Goal: Task Accomplishment & Management: Complete application form

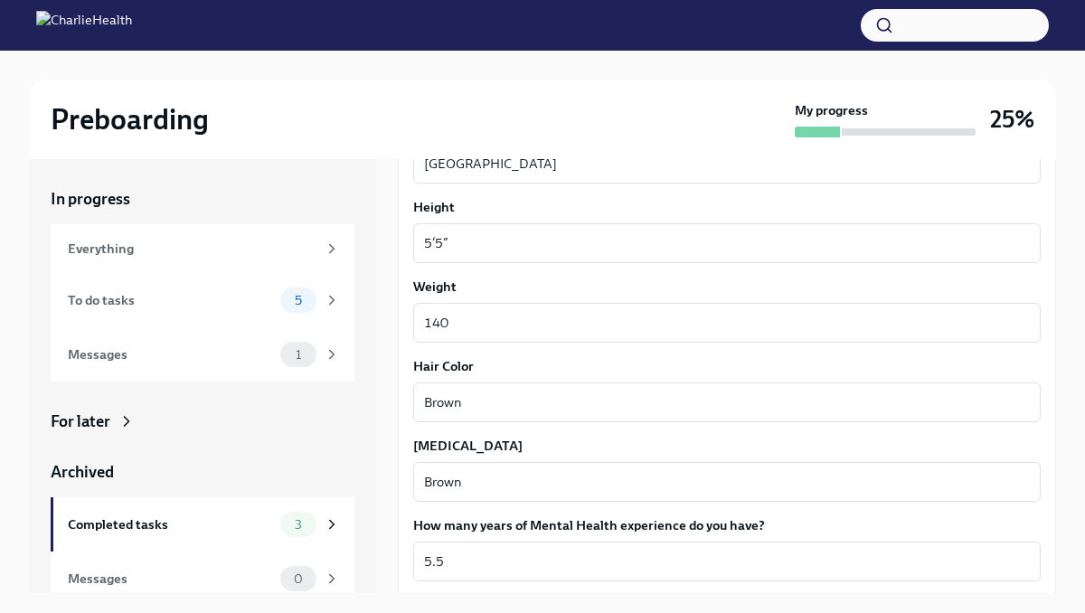
scroll to position [1636, 0]
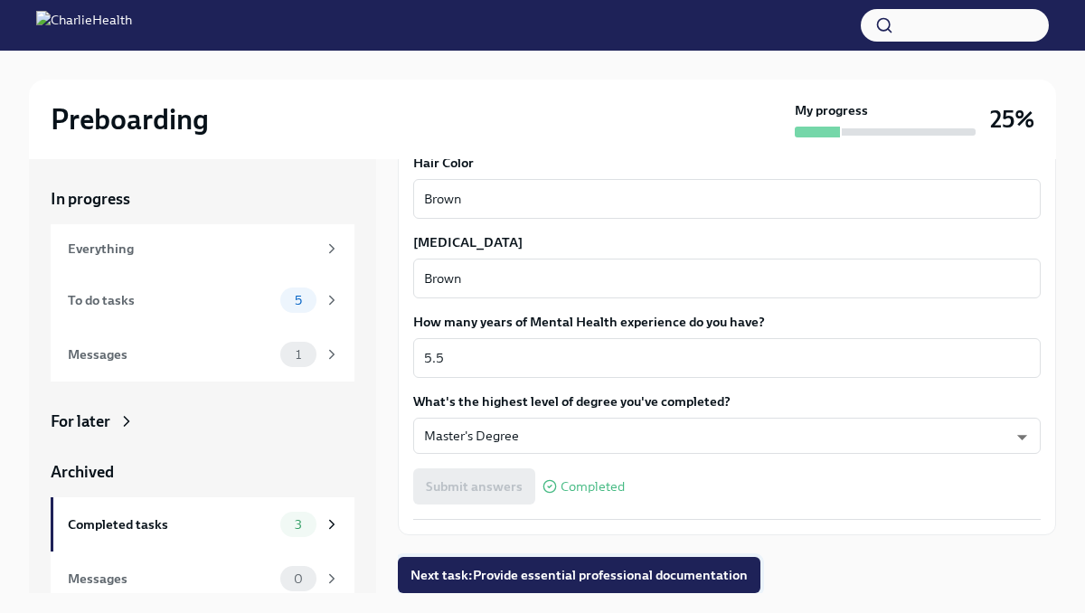
click at [461, 580] on span "Next task : Provide essential professional documentation" at bounding box center [579, 575] width 337 height 18
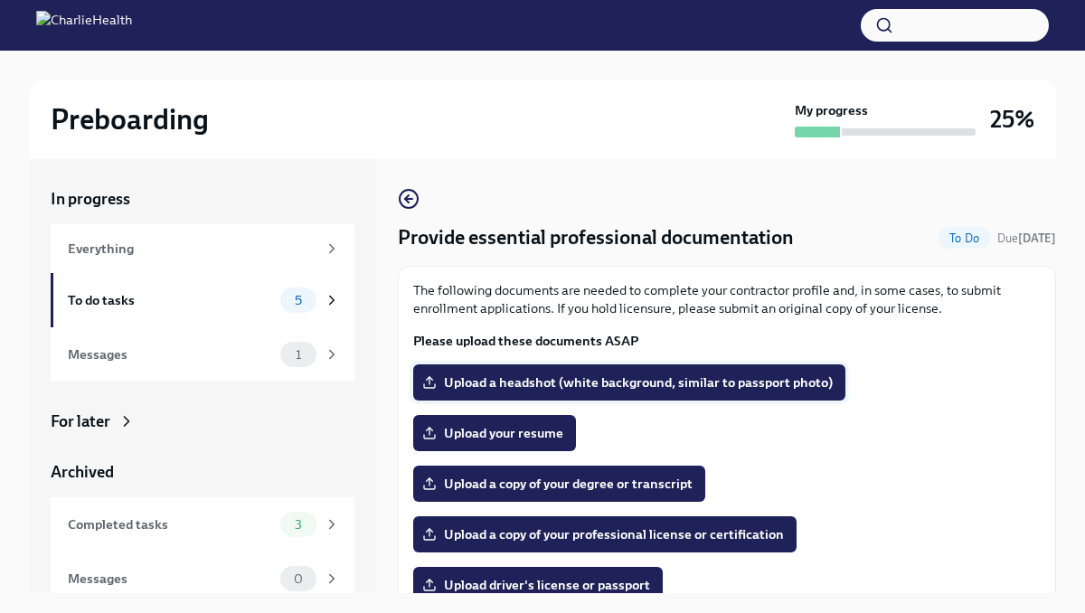
click at [519, 379] on span "Upload a headshot (white background, similar to passport photo)" at bounding box center [629, 383] width 407 height 18
click at [0, 0] on input "Upload a headshot (white background, similar to passport photo)" at bounding box center [0, 0] width 0 height 0
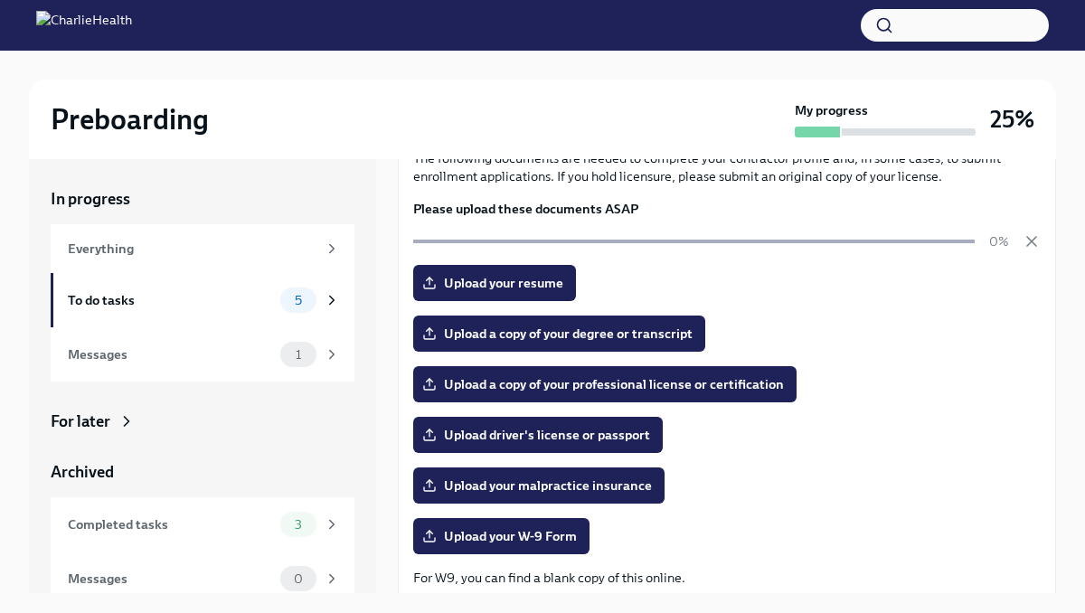
scroll to position [135, 0]
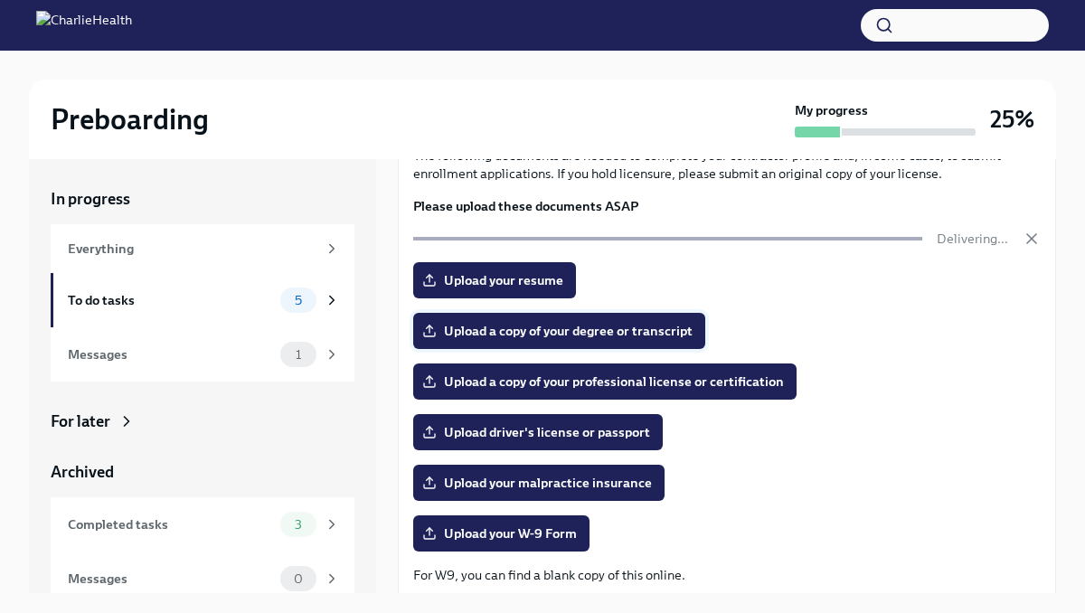
click at [617, 322] on span "Upload a copy of your degree or transcript" at bounding box center [559, 331] width 267 height 18
click at [0, 0] on input "Upload a copy of your degree or transcript" at bounding box center [0, 0] width 0 height 0
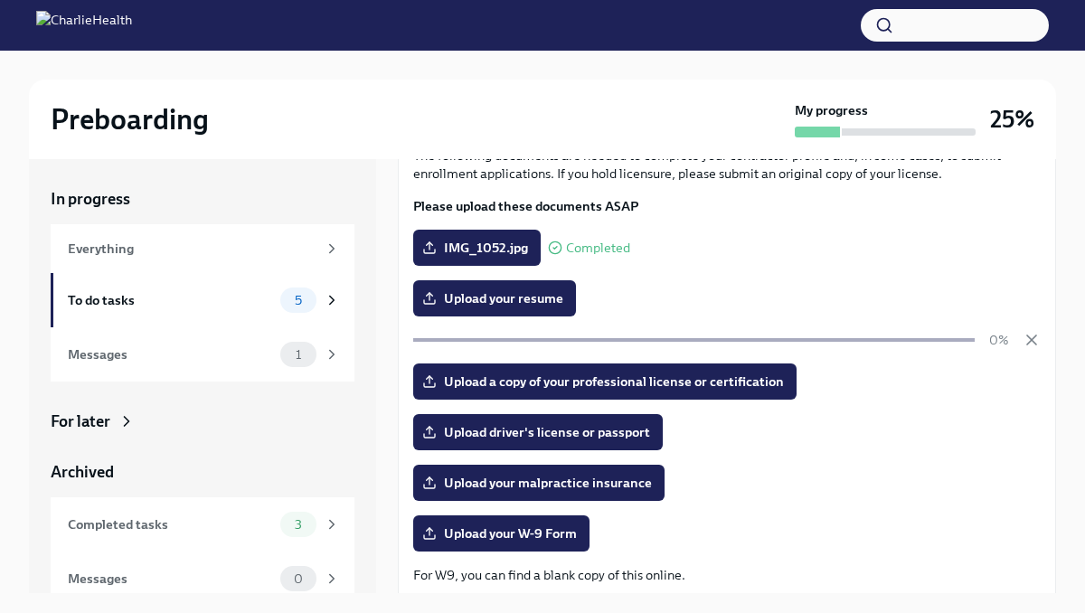
scroll to position [141, 0]
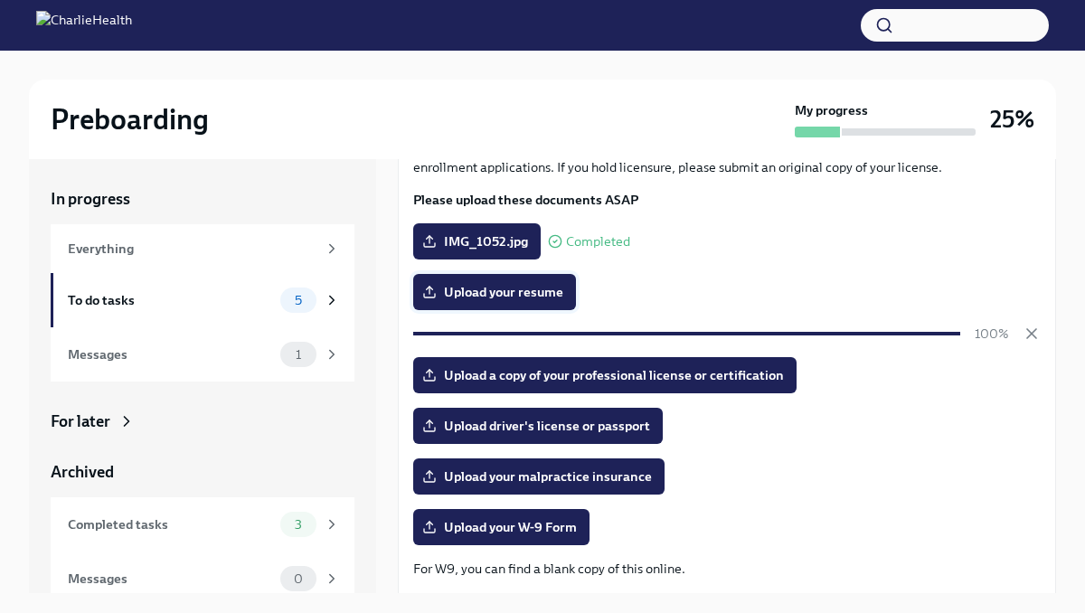
click at [545, 285] on span "Upload your resume" at bounding box center [494, 292] width 137 height 18
click at [0, 0] on input "Upload your resume" at bounding box center [0, 0] width 0 height 0
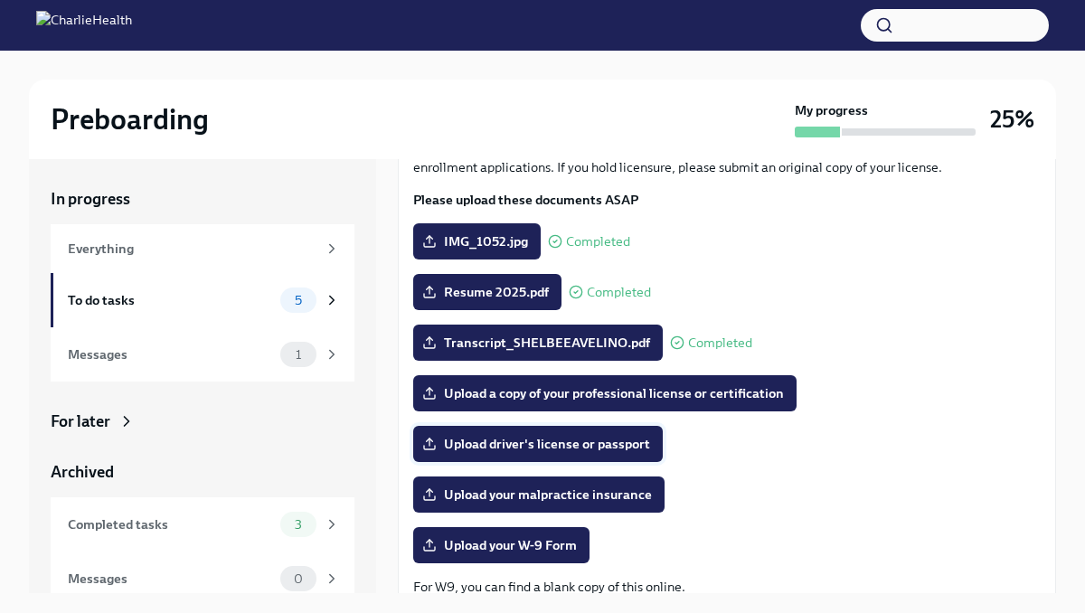
click at [525, 445] on span "Upload driver's license or passport" at bounding box center [538, 444] width 224 height 18
click at [0, 0] on input "Upload driver's license or passport" at bounding box center [0, 0] width 0 height 0
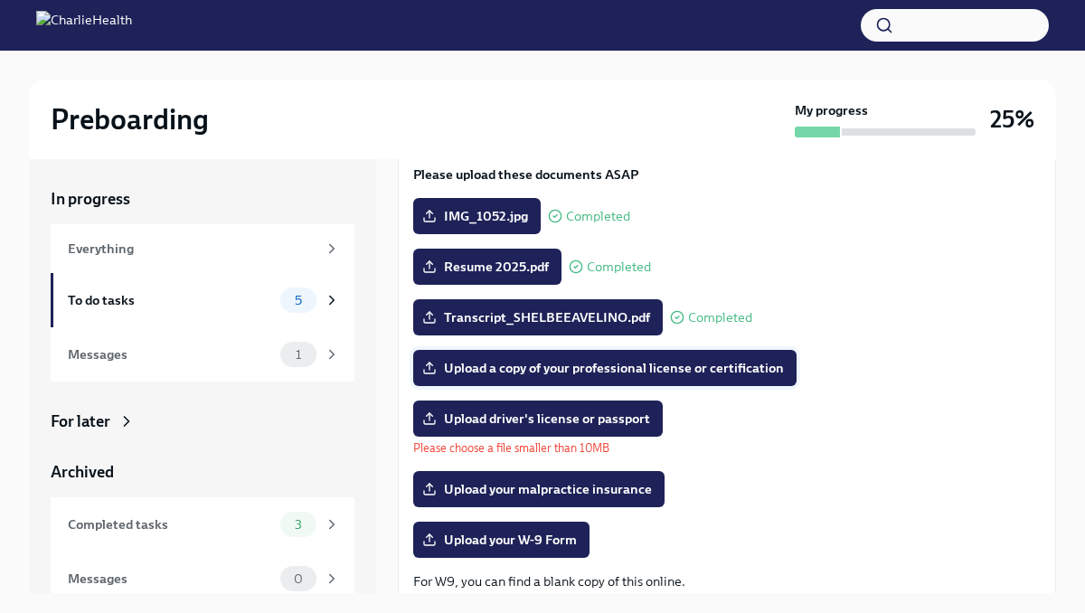
scroll to position [181, 0]
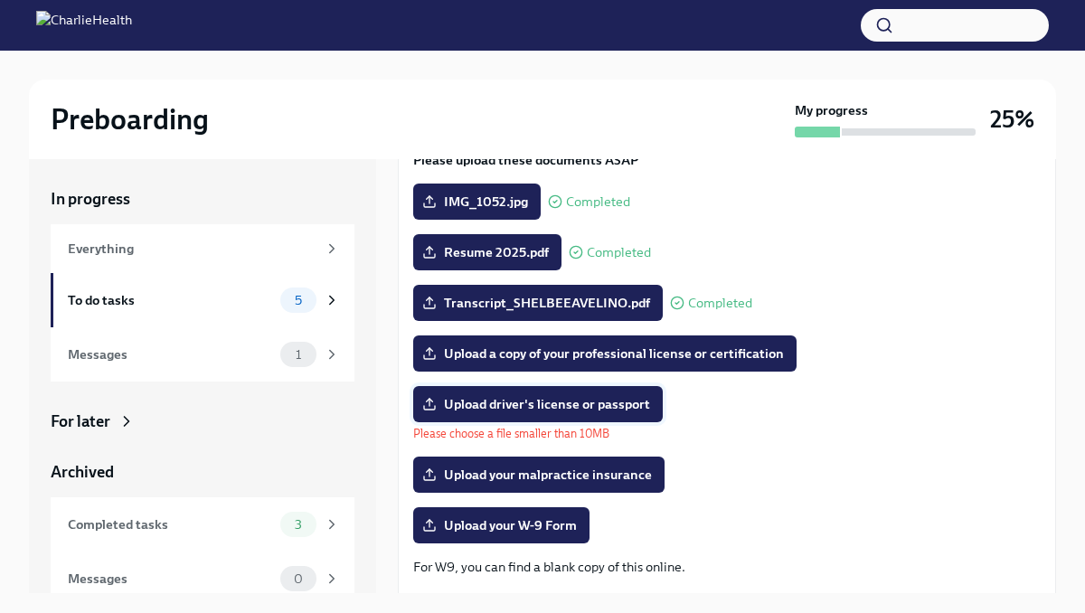
click at [605, 406] on span "Upload driver's license or passport" at bounding box center [538, 404] width 224 height 18
click at [0, 0] on input "Upload driver's license or passport" at bounding box center [0, 0] width 0 height 0
click at [476, 407] on span "Upload driver's license or passport" at bounding box center [538, 404] width 224 height 18
click at [0, 0] on input "Upload driver's license or passport" at bounding box center [0, 0] width 0 height 0
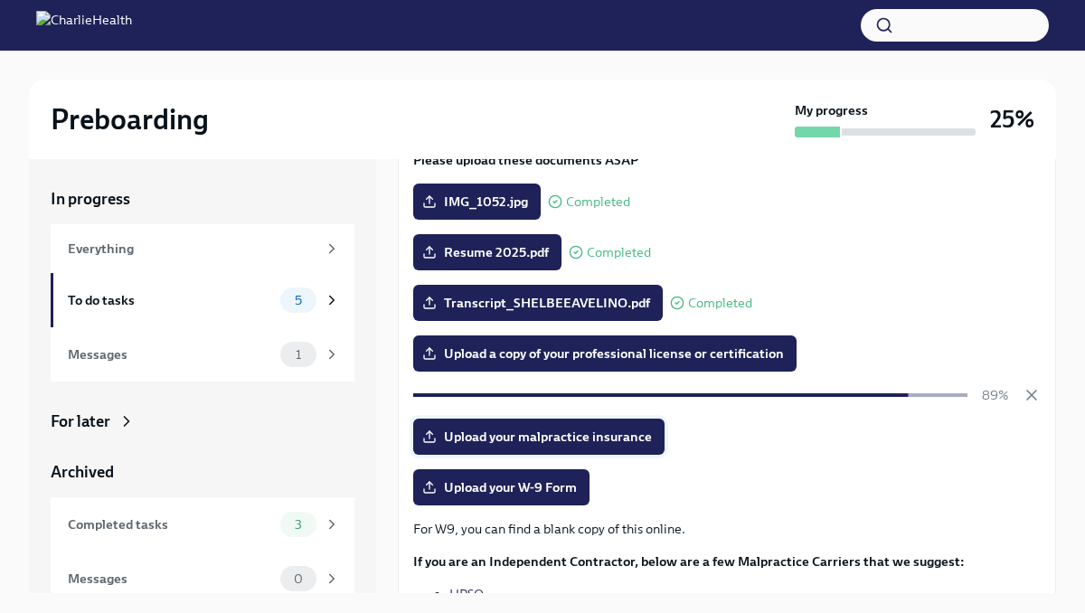
click at [614, 445] on span "Upload your malpractice insurance" at bounding box center [539, 437] width 226 height 18
click at [0, 0] on input "Upload your malpractice insurance" at bounding box center [0, 0] width 0 height 0
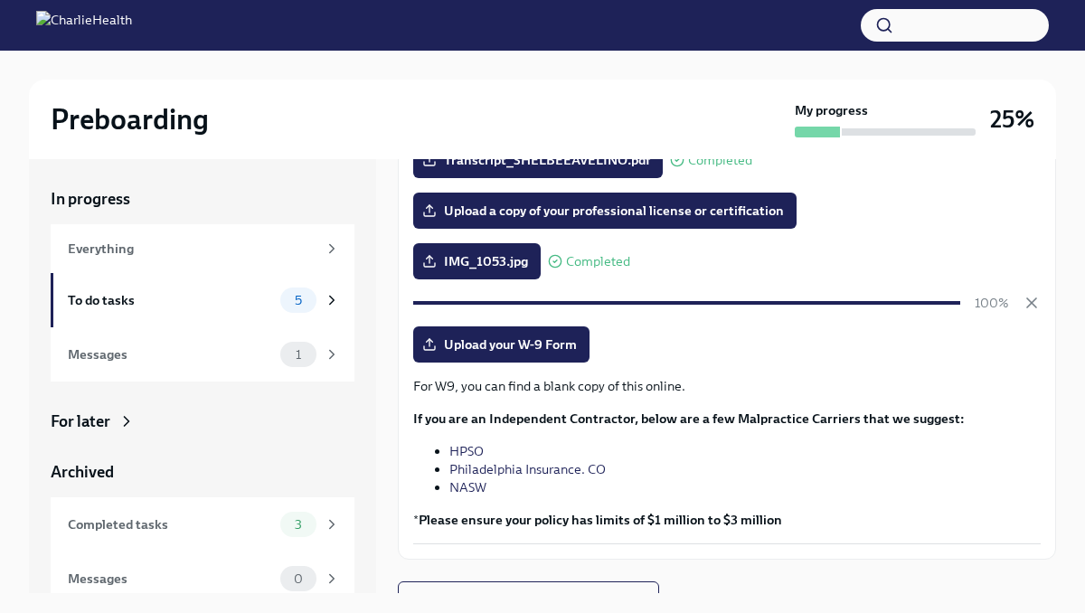
scroll to position [328, 0]
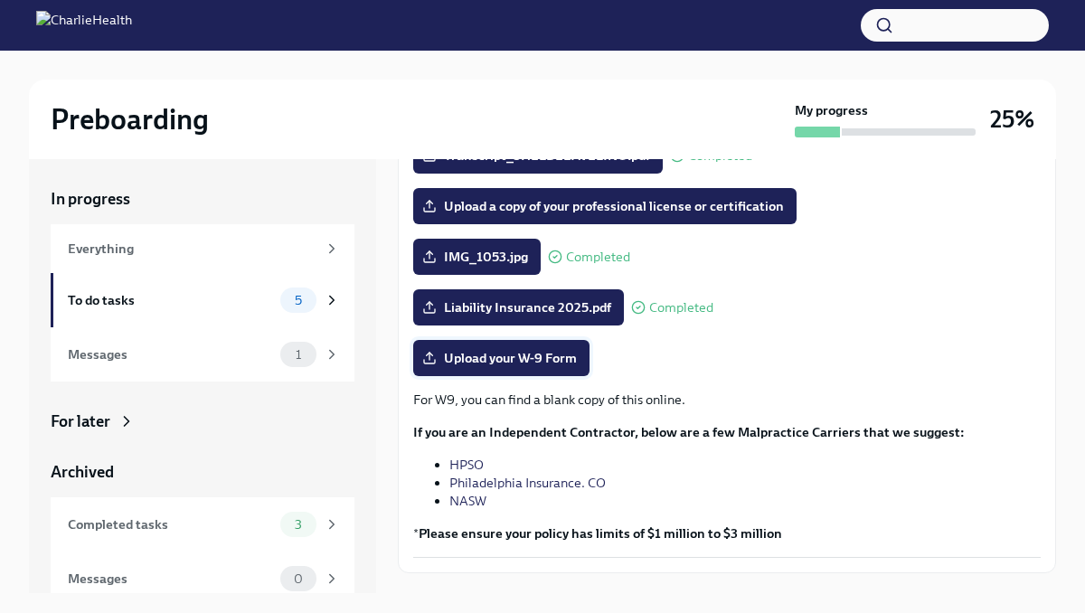
click at [549, 368] on label "Upload your W-9 Form" at bounding box center [501, 358] width 176 height 36
click at [0, 0] on input "Upload your W-9 Form" at bounding box center [0, 0] width 0 height 0
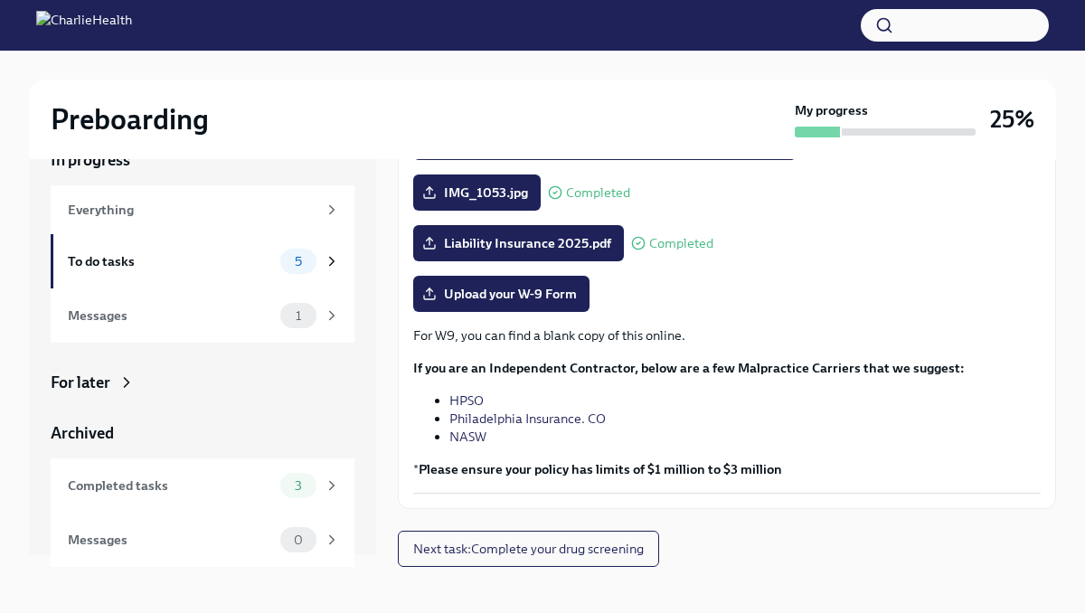
scroll to position [31, 0]
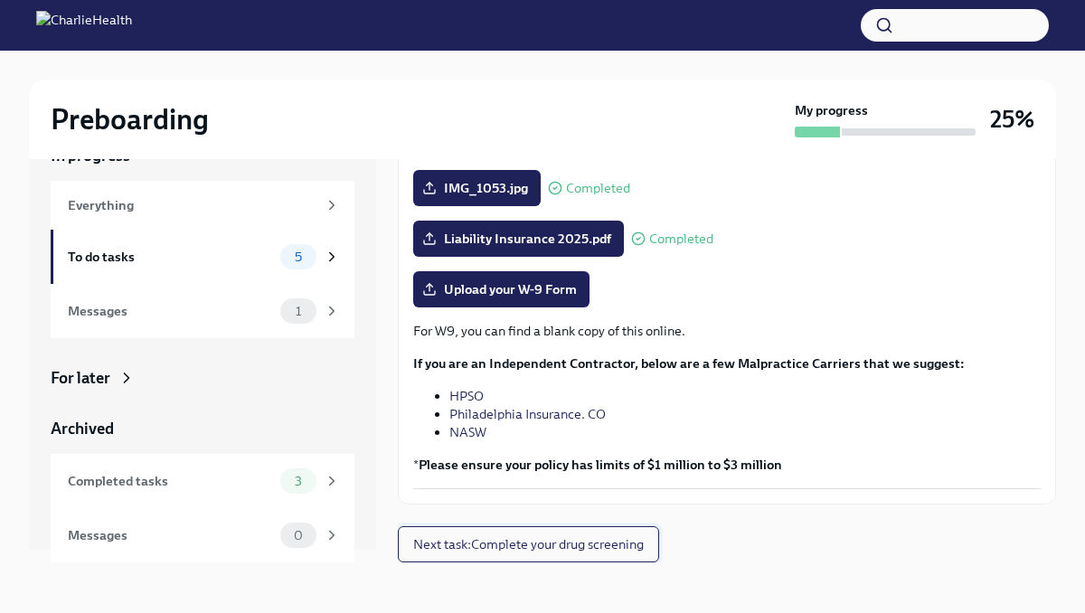
click at [545, 545] on span "Next task : Complete your drug screening" at bounding box center [528, 544] width 231 height 18
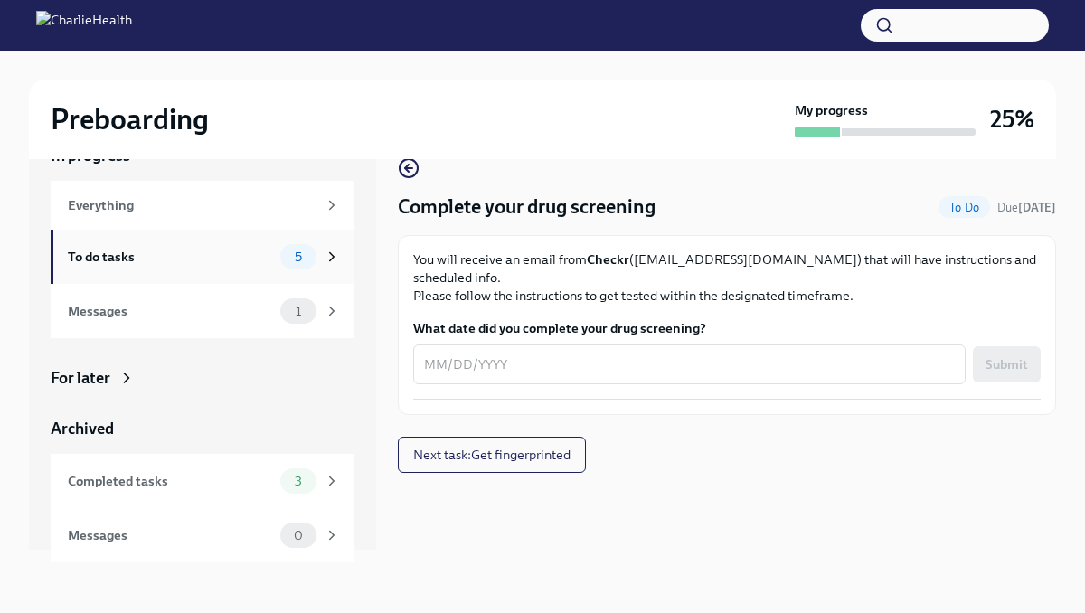
click at [328, 249] on icon at bounding box center [332, 257] width 16 height 16
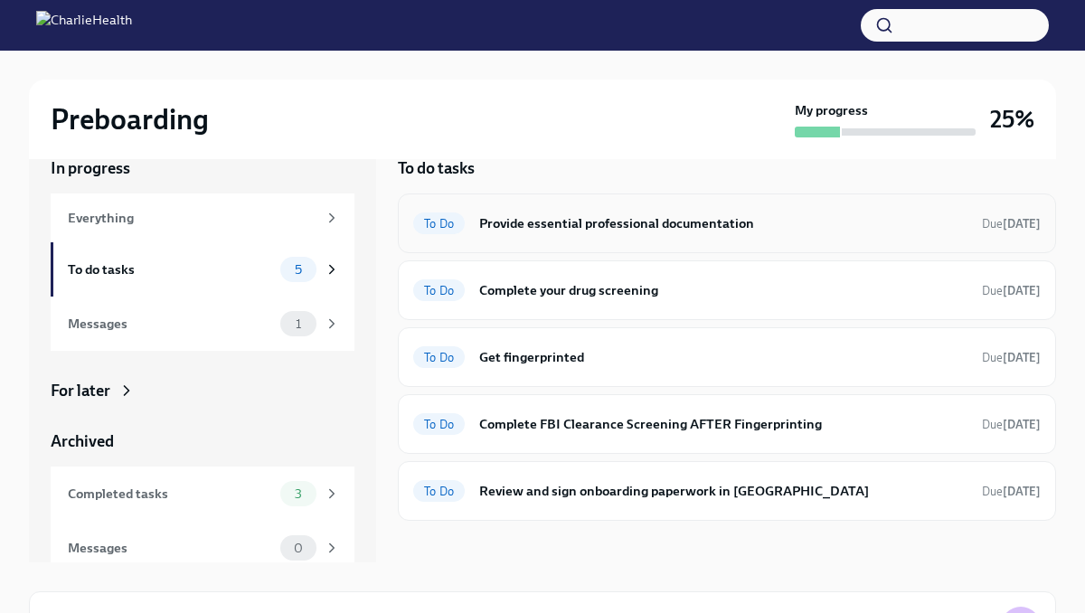
click at [659, 237] on div "To Do Provide essential professional documentation Due [DATE]" at bounding box center [727, 223] width 628 height 29
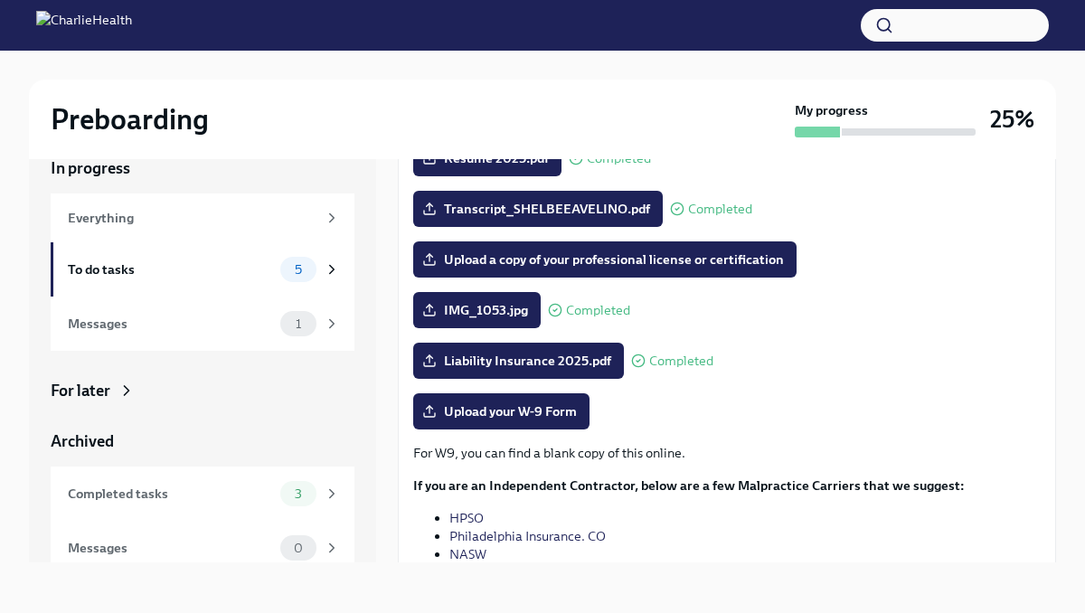
scroll to position [235, 0]
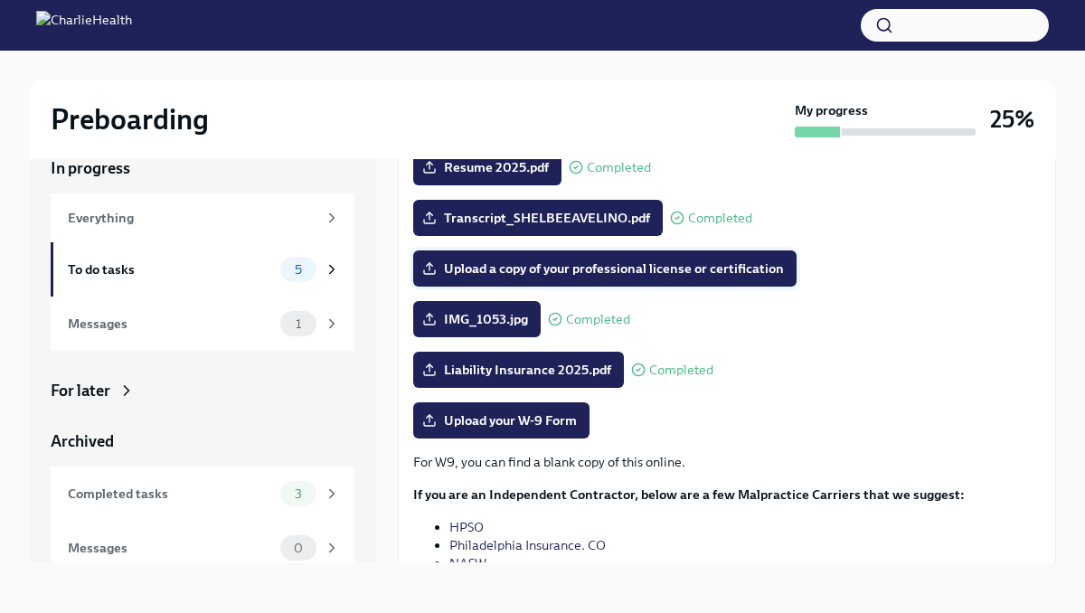
click at [595, 265] on span "Upload a copy of your professional license or certification" at bounding box center [605, 269] width 358 height 18
click at [0, 0] on input "Upload a copy of your professional license or certification" at bounding box center [0, 0] width 0 height 0
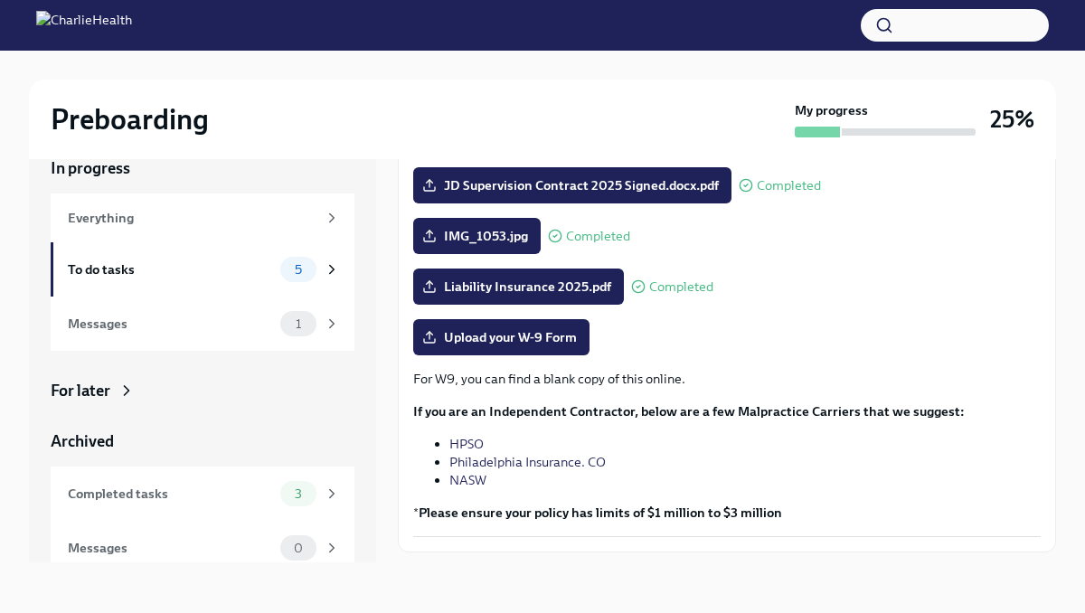
scroll to position [304, 0]
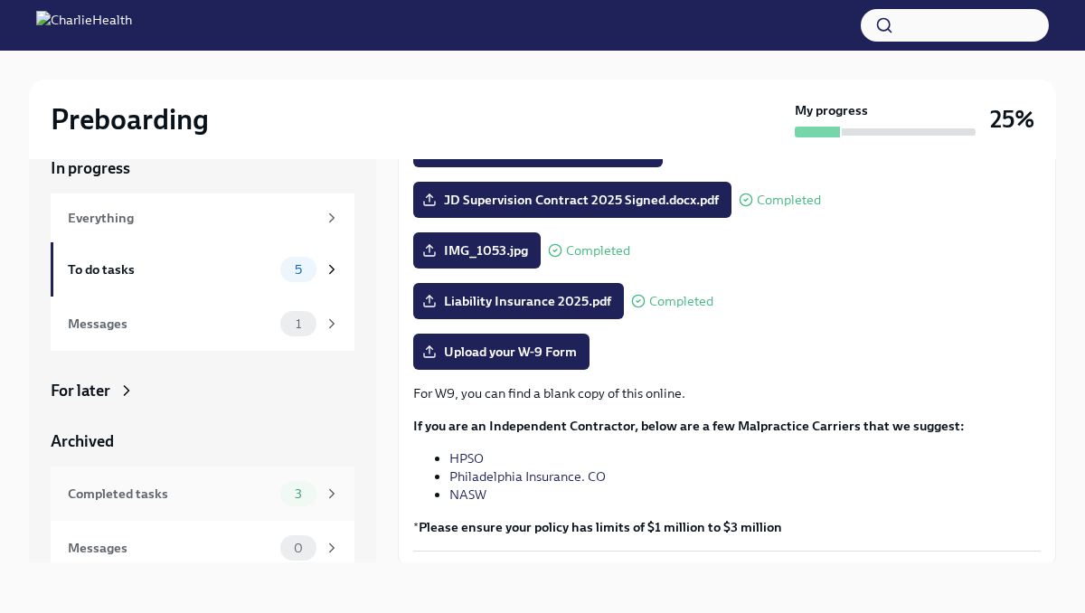
click at [169, 507] on div "Completed tasks 3" at bounding box center [203, 494] width 304 height 54
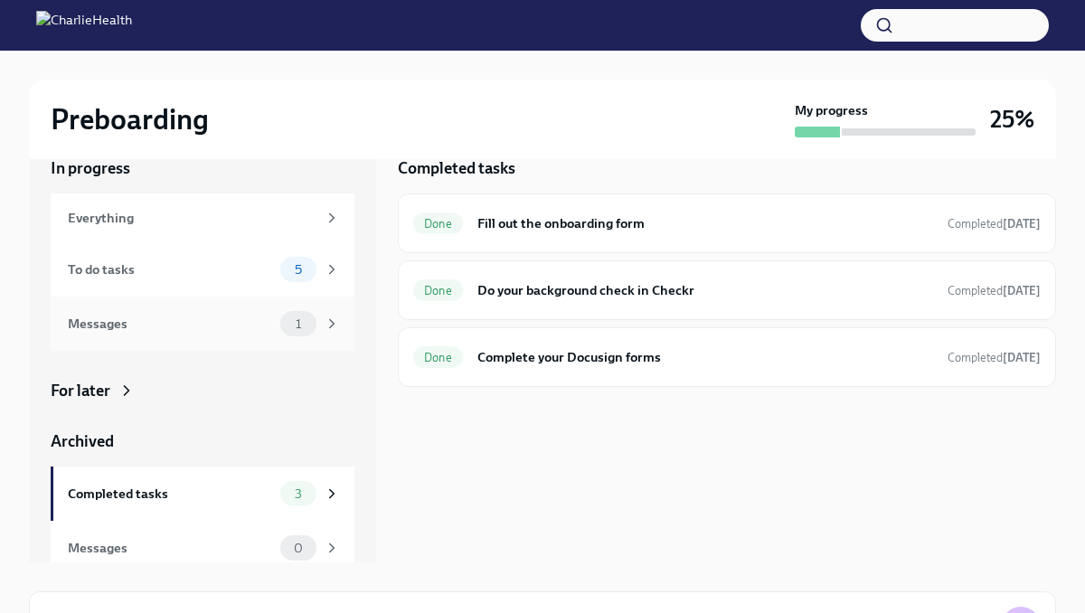
click at [204, 337] on div "Messages 1" at bounding box center [203, 324] width 304 height 54
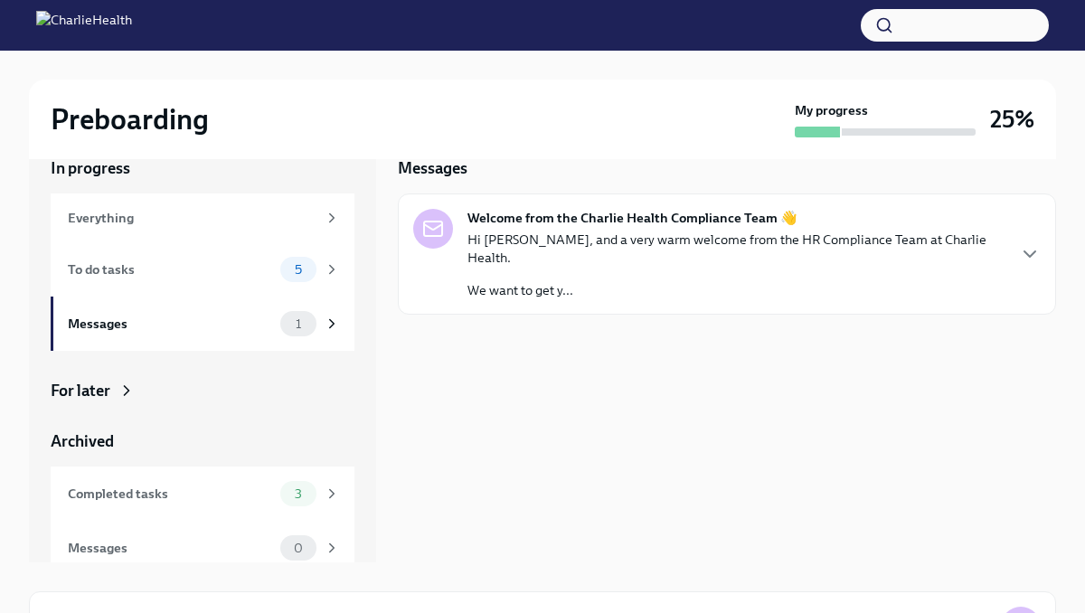
click at [637, 257] on div "Hi [PERSON_NAME], and a very warm welcome from the HR Compliance Team at Charli…" at bounding box center [736, 265] width 537 height 69
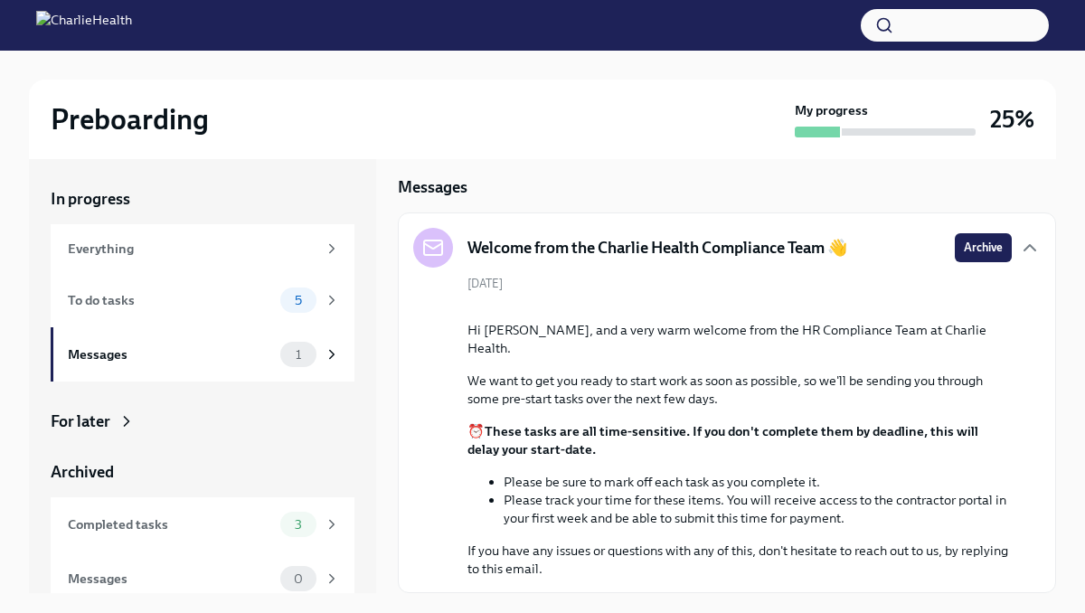
scroll to position [150, 0]
click at [237, 293] on div "To do tasks" at bounding box center [170, 300] width 205 height 20
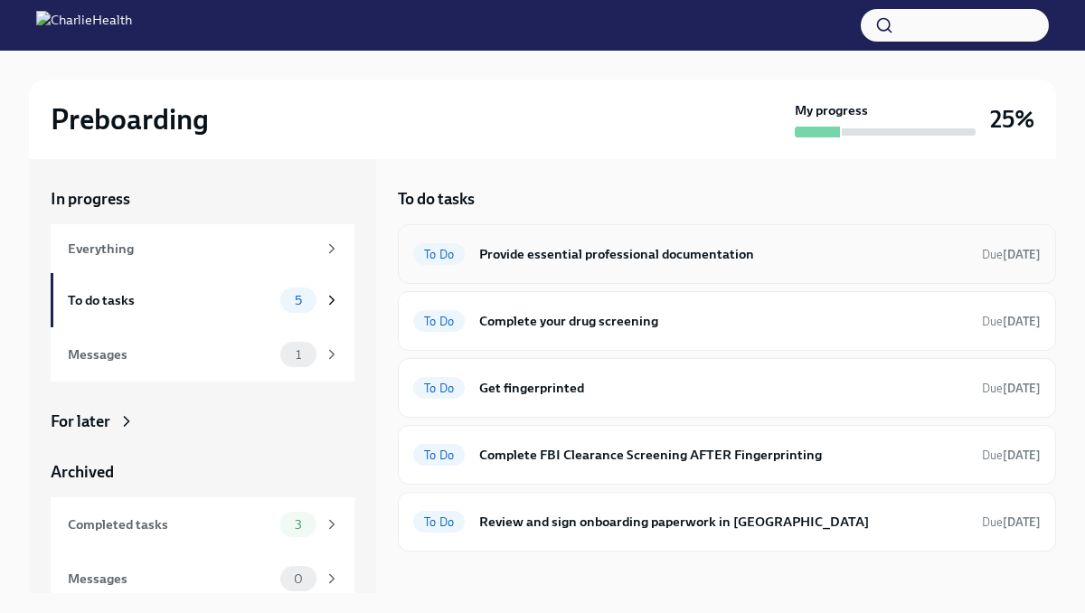
click at [651, 249] on h6 "Provide essential professional documentation" at bounding box center [723, 254] width 488 height 20
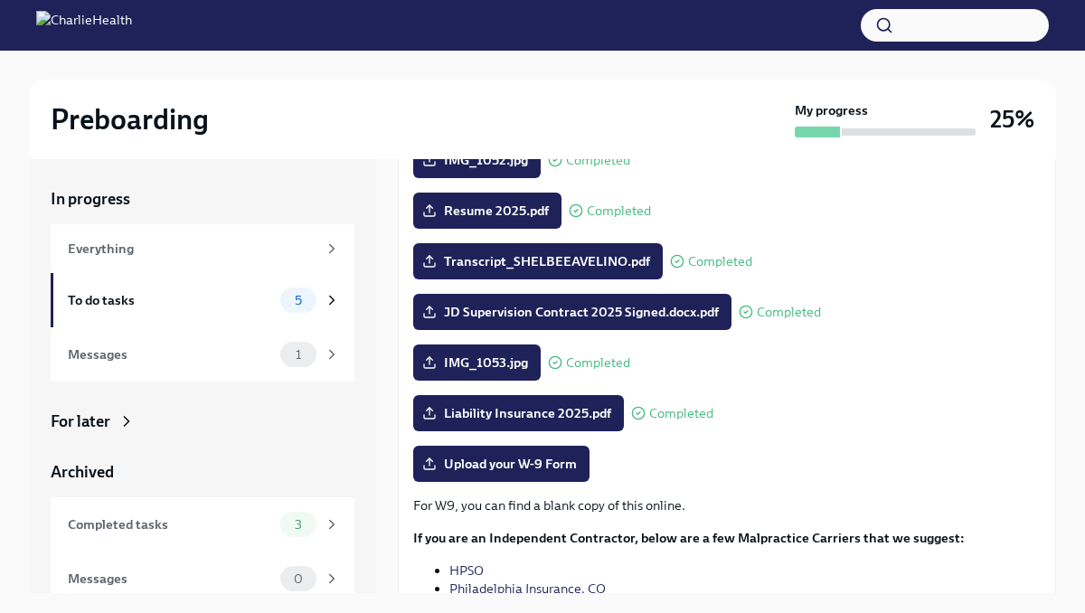
scroll to position [226, 0]
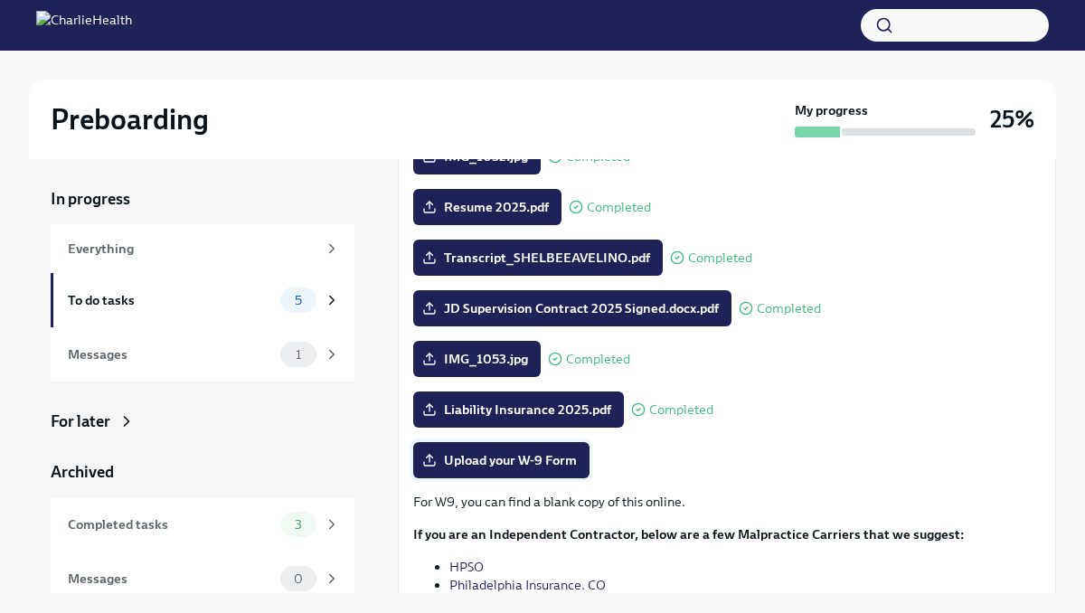
click at [537, 466] on span "Upload your W-9 Form" at bounding box center [501, 460] width 151 height 18
click at [0, 0] on input "Upload your W-9 Form" at bounding box center [0, 0] width 0 height 0
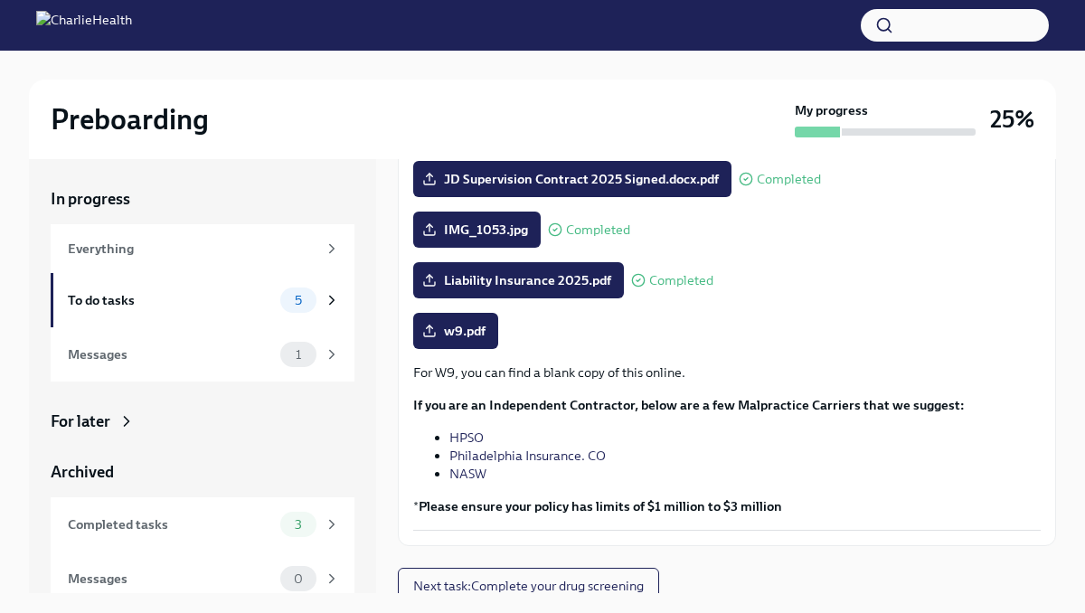
scroll to position [366, 0]
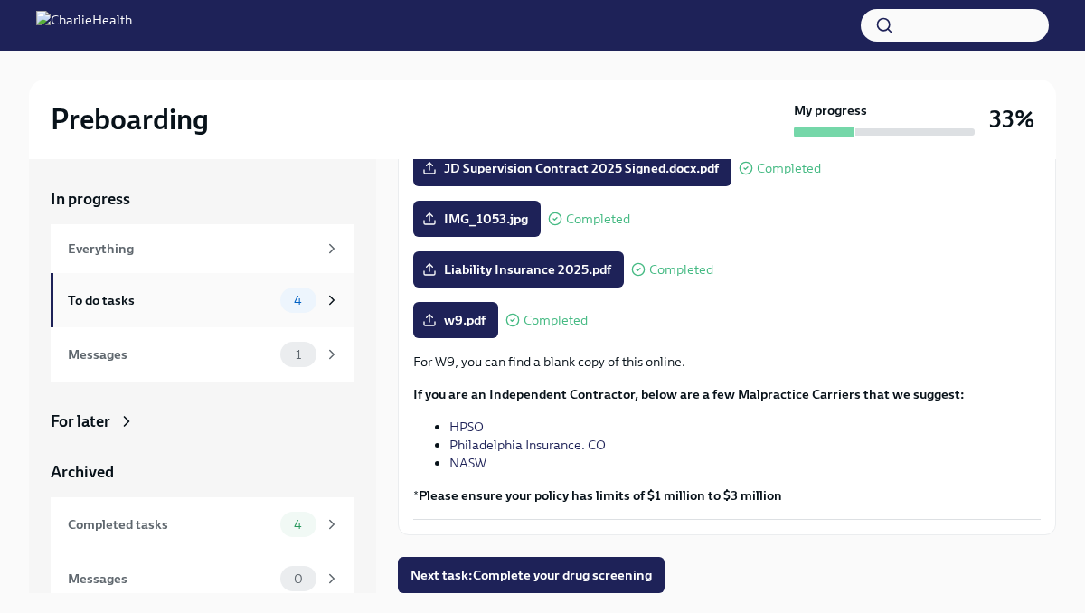
click at [293, 296] on span "4" at bounding box center [298, 301] width 30 height 14
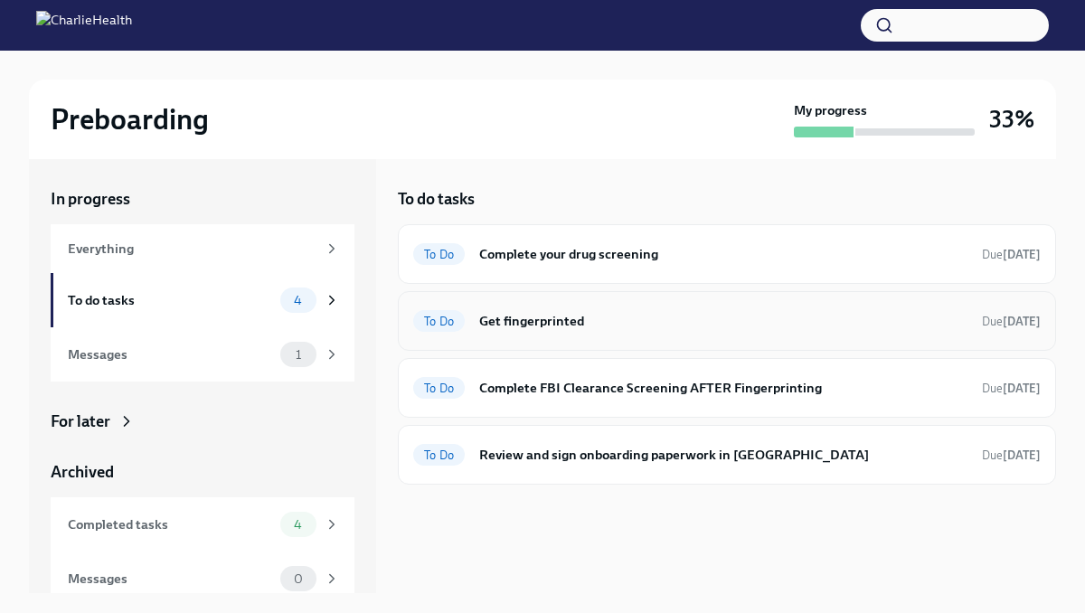
click at [603, 314] on h6 "Get fingerprinted" at bounding box center [723, 321] width 488 height 20
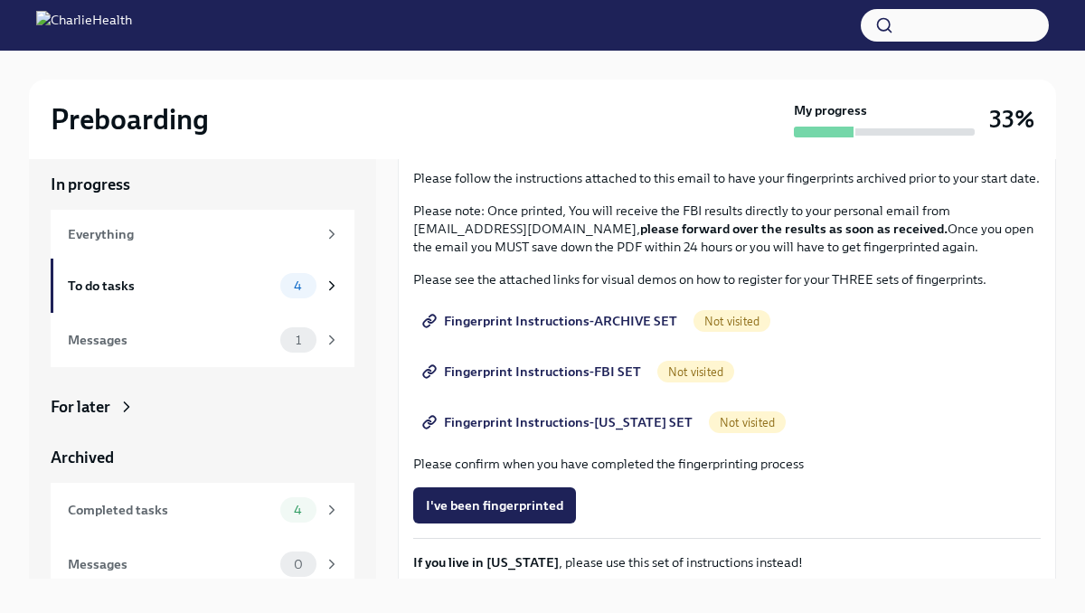
scroll to position [147, 0]
click at [569, 320] on span "Fingerprint Instructions-ARCHIVE SET" at bounding box center [551, 322] width 251 height 18
click at [584, 378] on span "Fingerprint Instructions-FBI SET" at bounding box center [533, 373] width 215 height 18
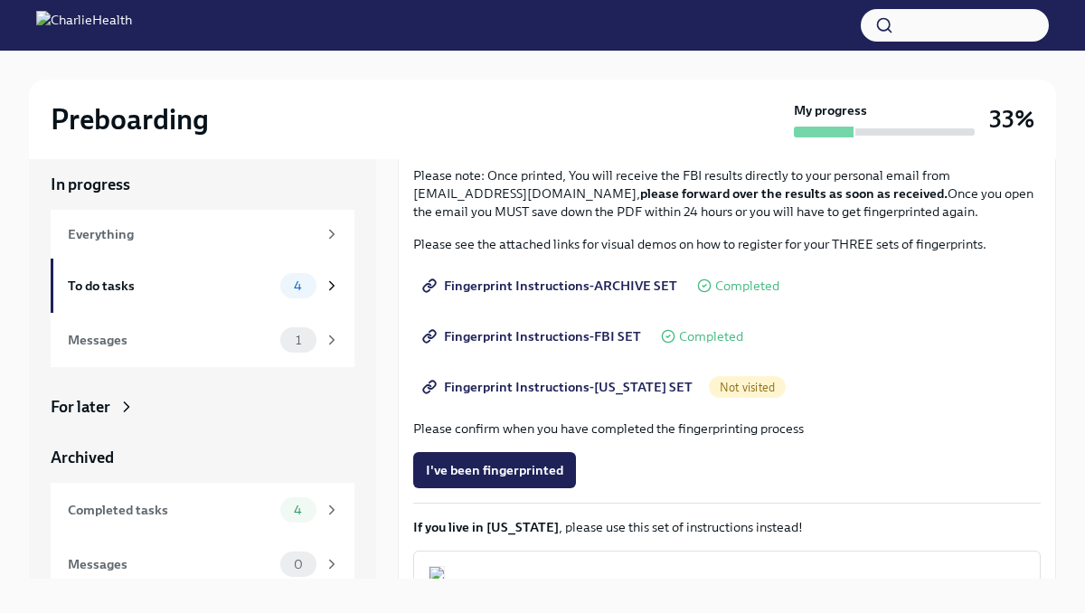
scroll to position [179, 0]
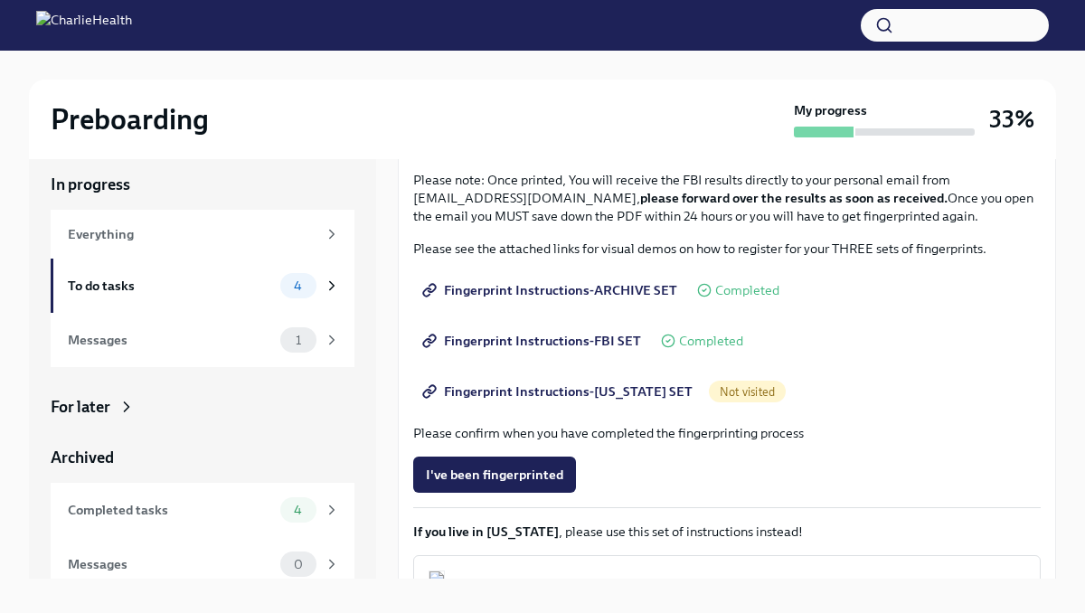
click at [591, 393] on span "Fingerprint Instructions-[US_STATE] SET" at bounding box center [559, 392] width 267 height 18
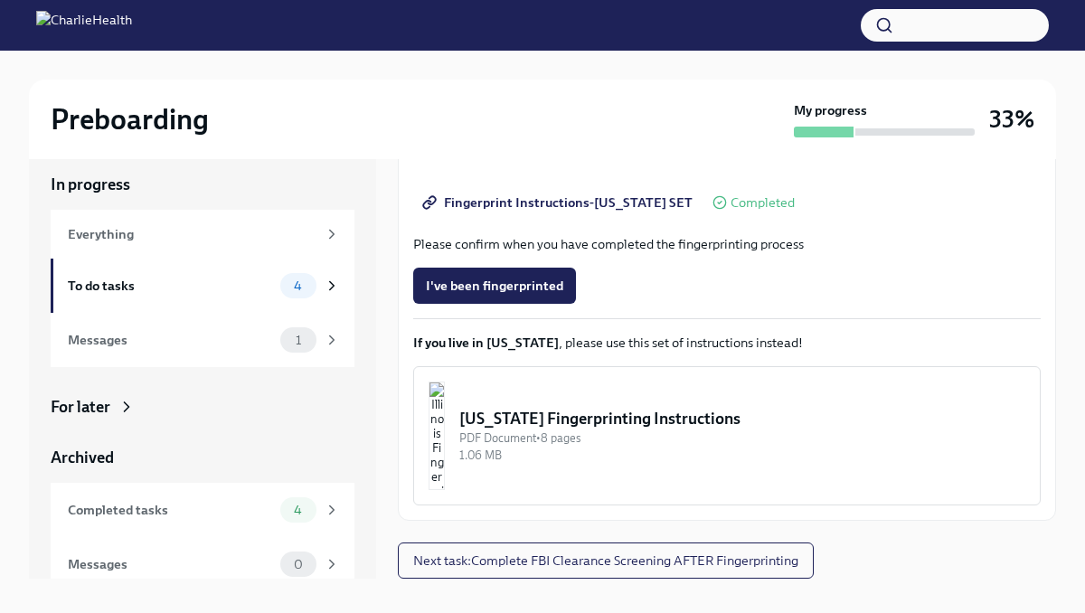
scroll to position [31, 0]
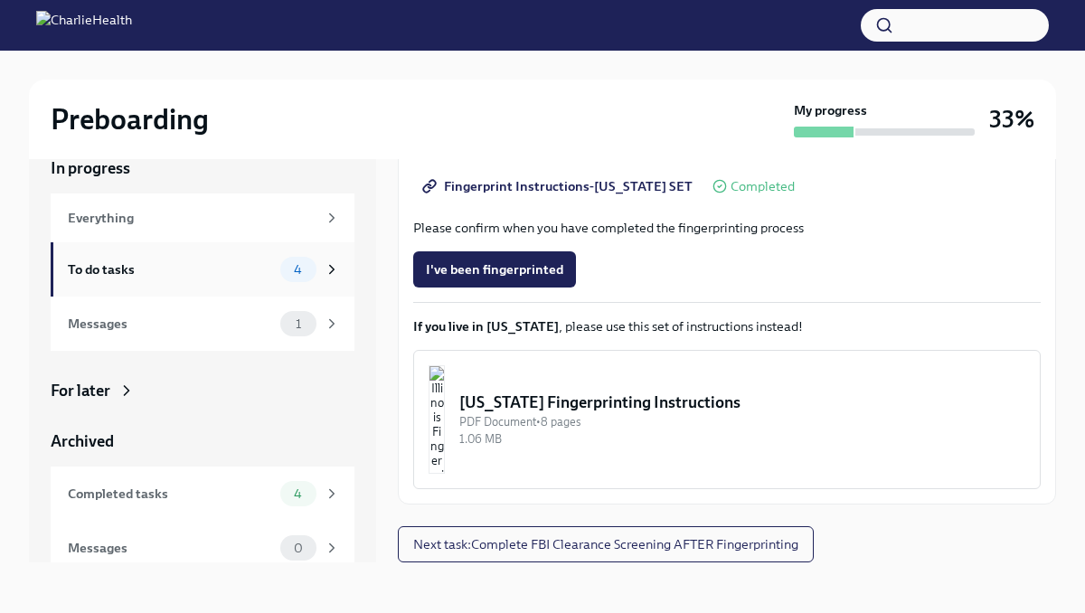
click at [328, 260] on div "4" at bounding box center [310, 269] width 60 height 25
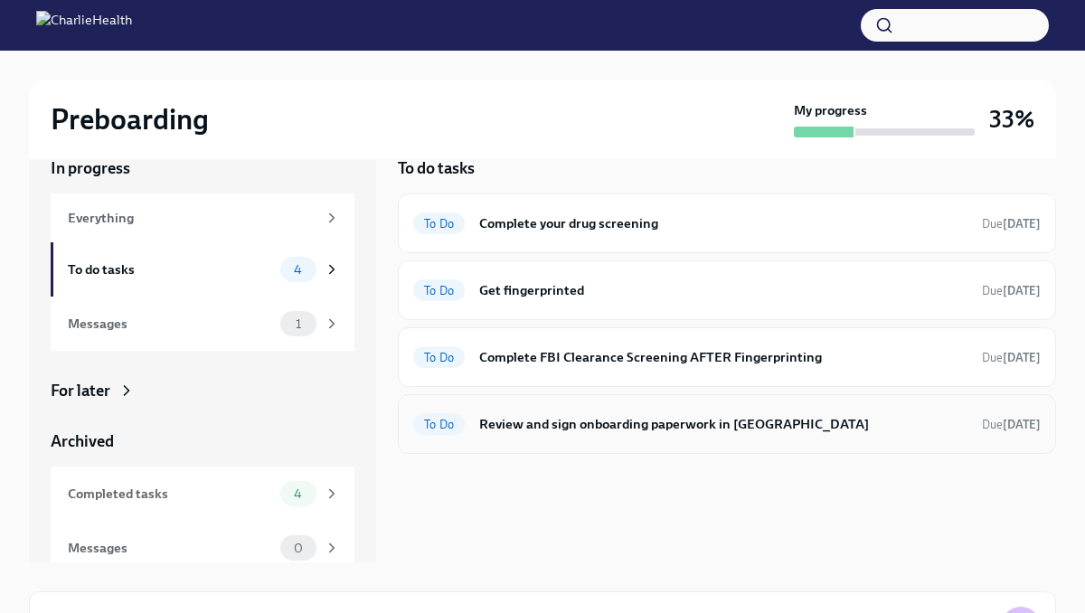
click at [507, 420] on h6 "Review and sign onboarding paperwork in [GEOGRAPHIC_DATA]" at bounding box center [723, 424] width 488 height 20
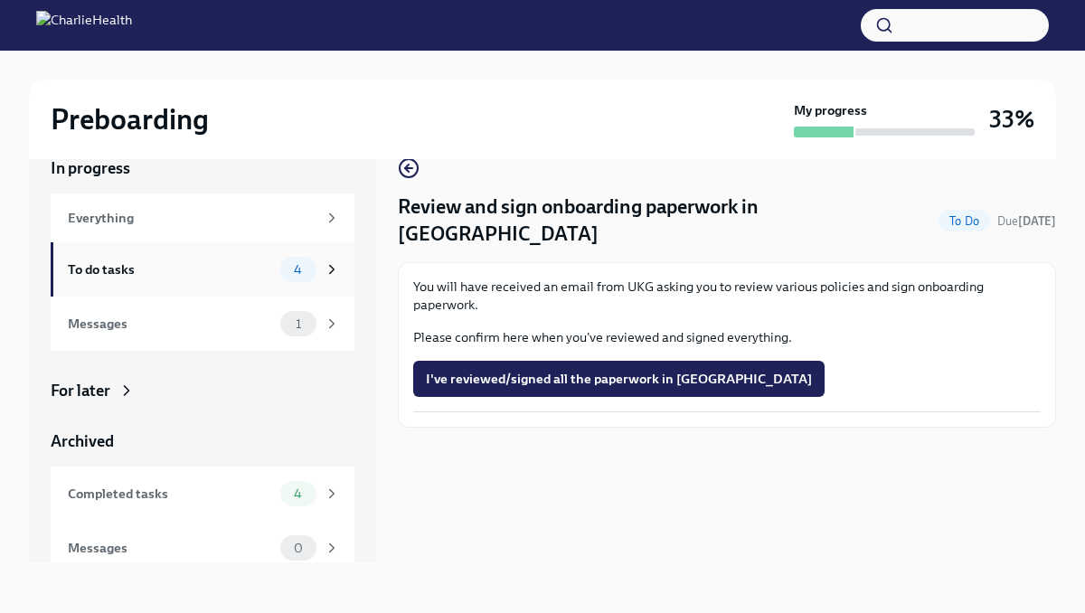
click at [323, 280] on div "4" at bounding box center [310, 269] width 60 height 25
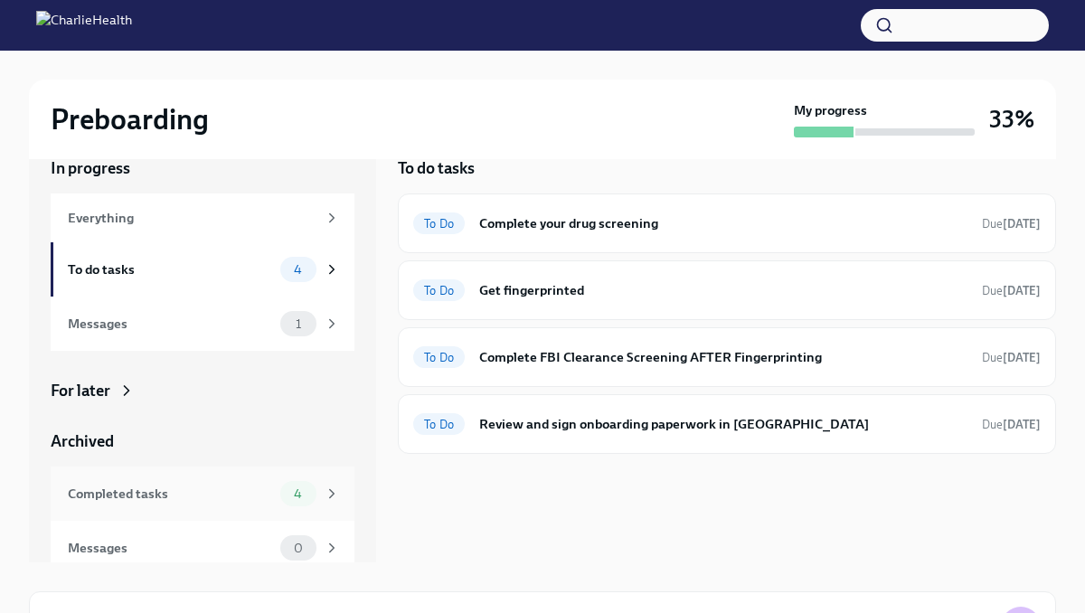
click at [253, 496] on div "Completed tasks" at bounding box center [170, 494] width 205 height 20
